Goal: Check status

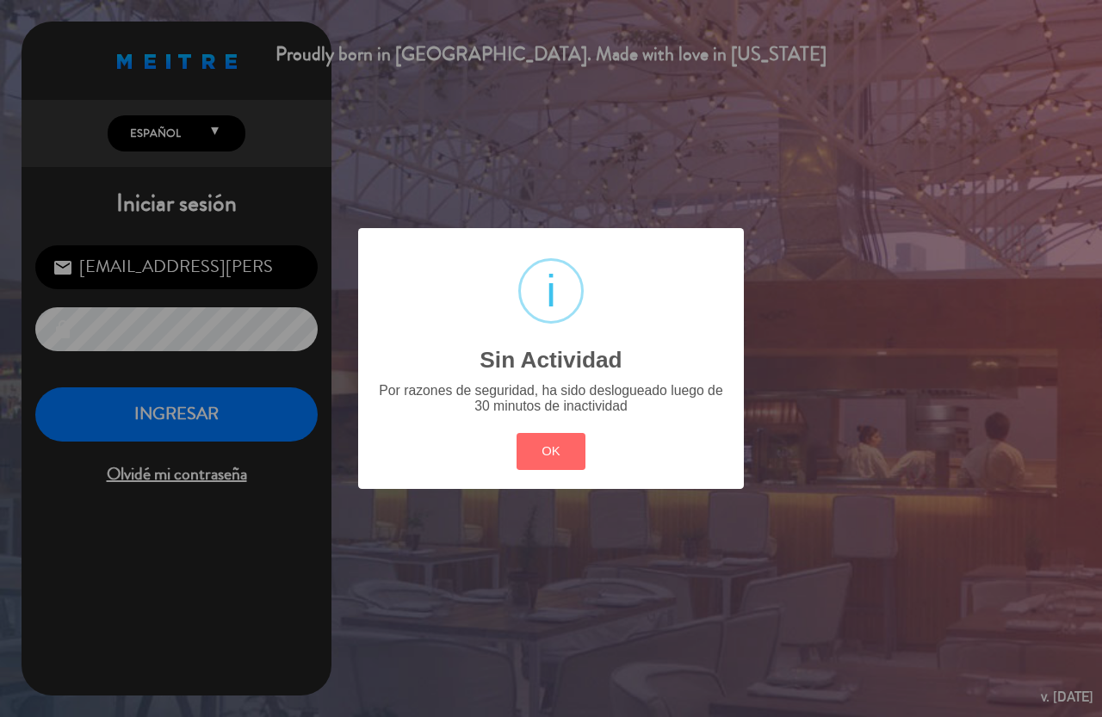
drag, startPoint x: 217, startPoint y: 246, endPoint x: 393, endPoint y: 323, distance: 191.6
click at [341, 320] on div "? ! i Sin Actividad × Por razones de seguridad, ha sido deslogueado luego de 30…" at bounding box center [551, 358] width 1102 height 717
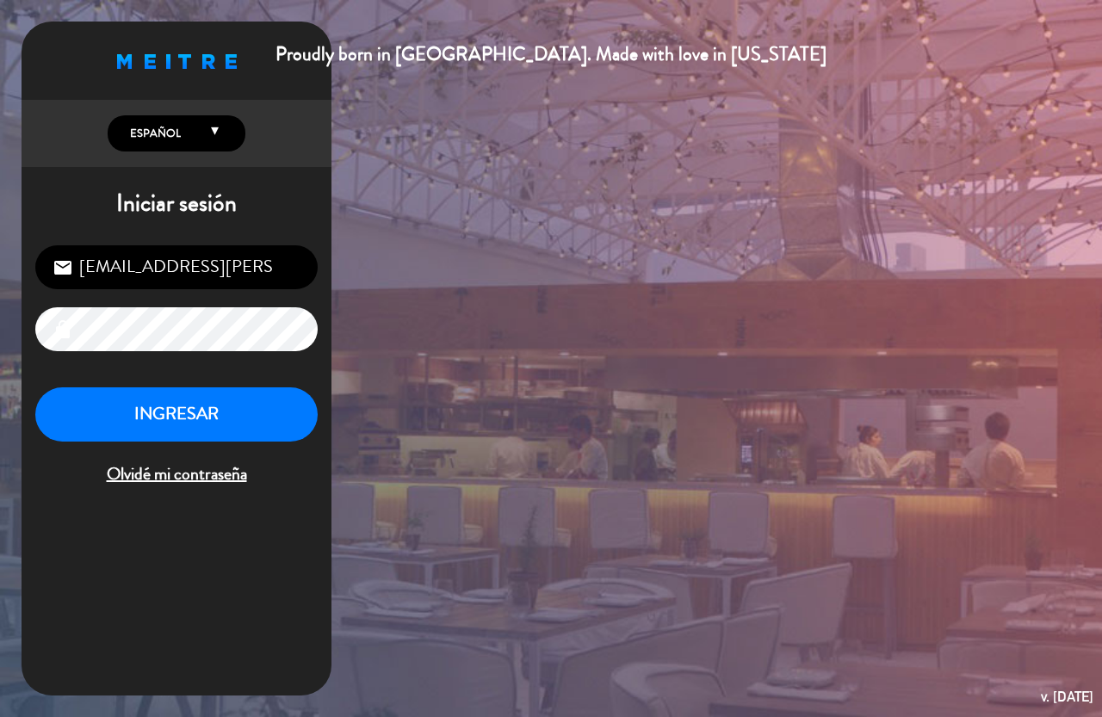
click at [565, 440] on div "Proudly born in [GEOGRAPHIC_DATA]. Made with love in [US_STATE] English Español…" at bounding box center [551, 358] width 1102 height 717
click at [147, 399] on button "INGRESAR" at bounding box center [176, 414] width 282 height 54
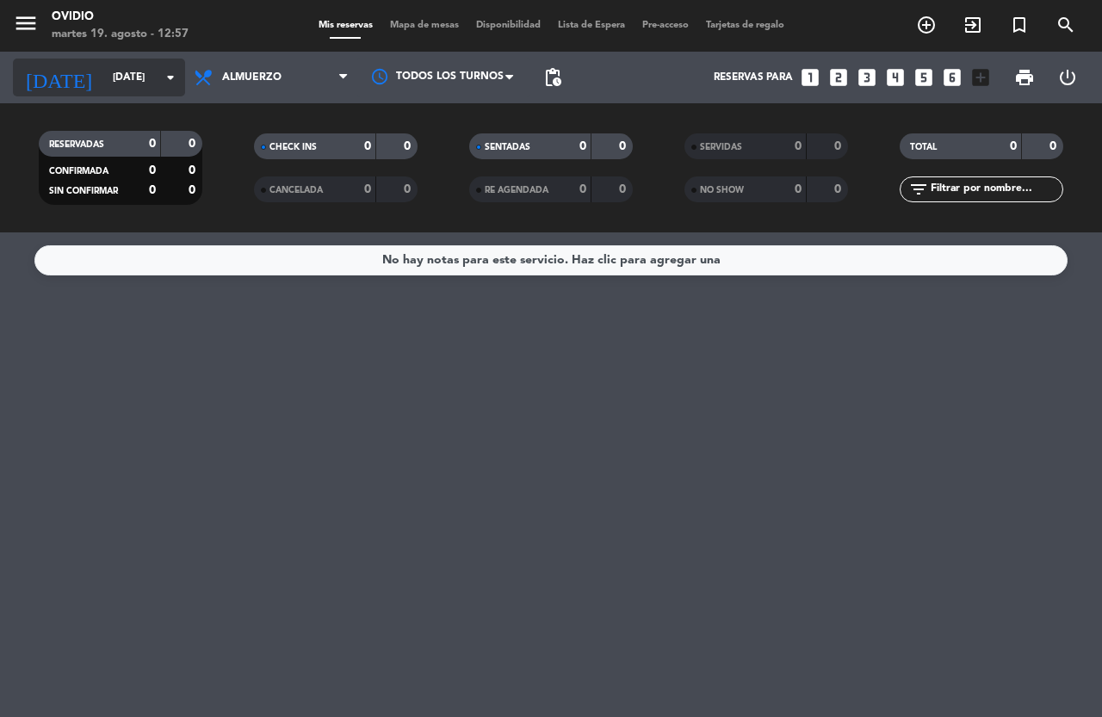
click at [133, 79] on input "[DATE]" at bounding box center [172, 77] width 137 height 29
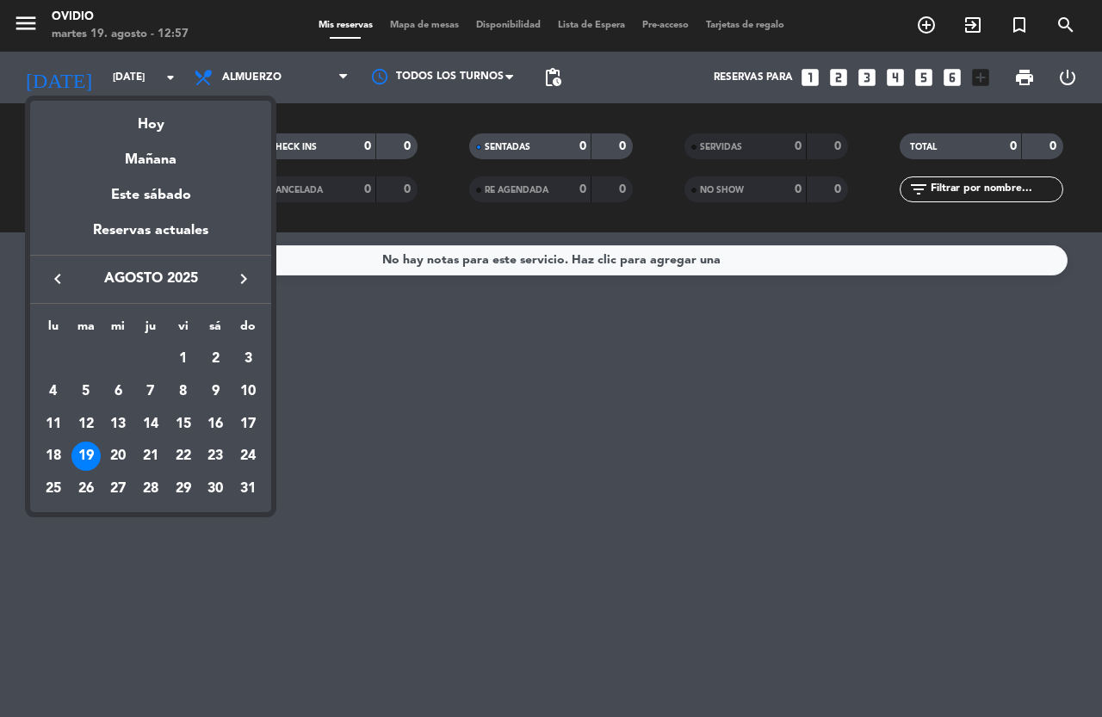
click at [164, 164] on div "Mañana" at bounding box center [150, 153] width 241 height 35
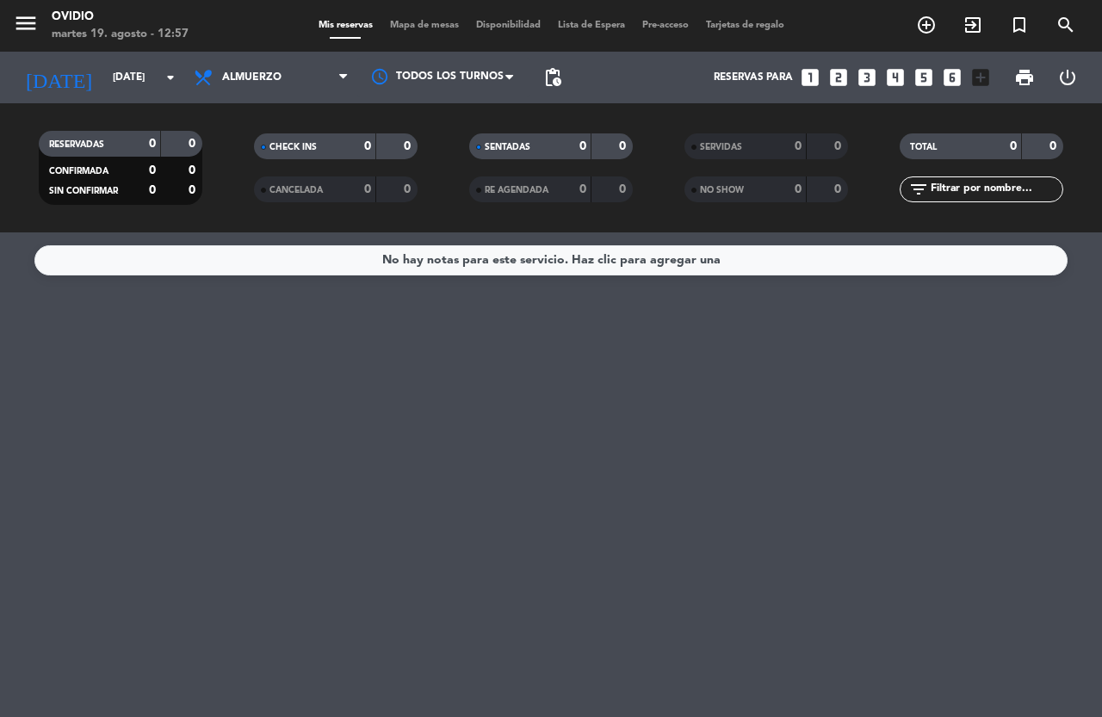
type input "mié. 20 ago."
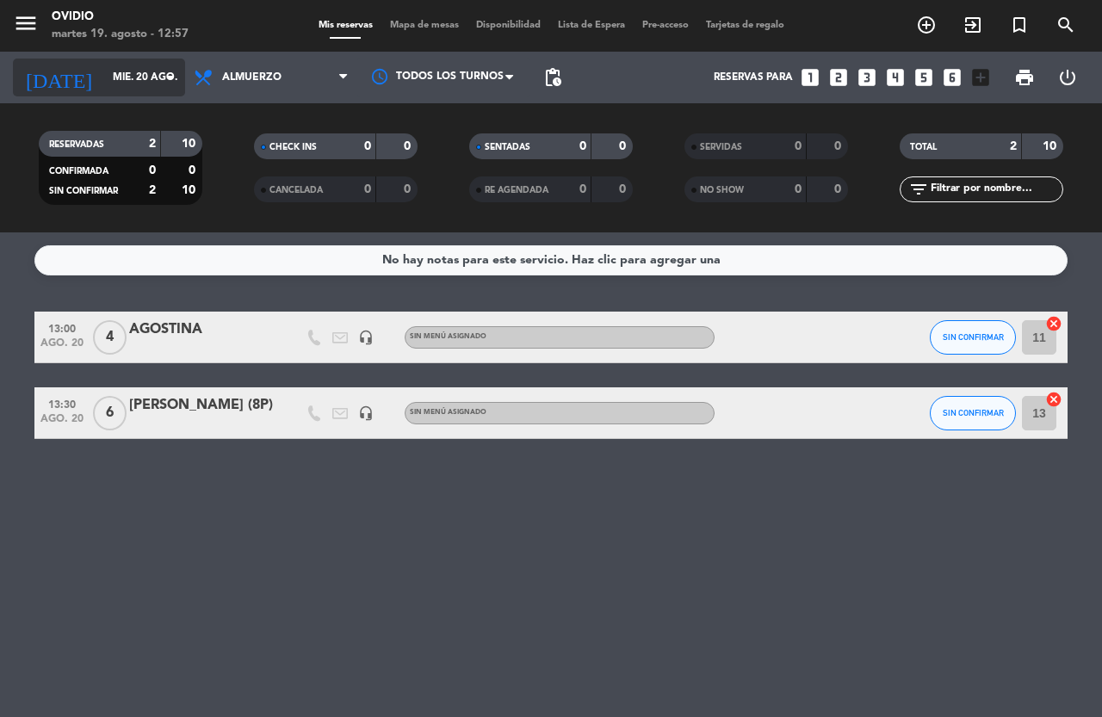
click at [123, 71] on input "mié. 20 ago." at bounding box center [172, 77] width 137 height 29
